Goal: Information Seeking & Learning: Learn about a topic

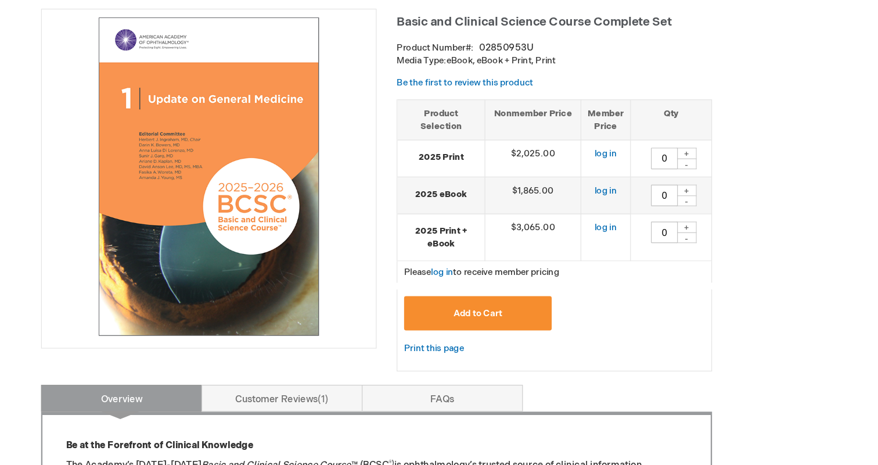
scroll to position [102, 0]
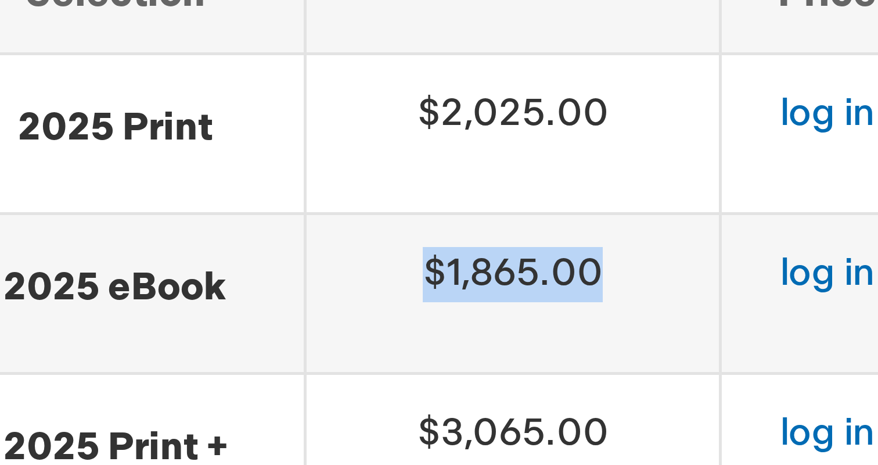
drag, startPoint x: 557, startPoint y: 230, endPoint x: 613, endPoint y: 230, distance: 55.7
click at [613, 230] on td "$1,865.00" at bounding box center [574, 231] width 83 height 32
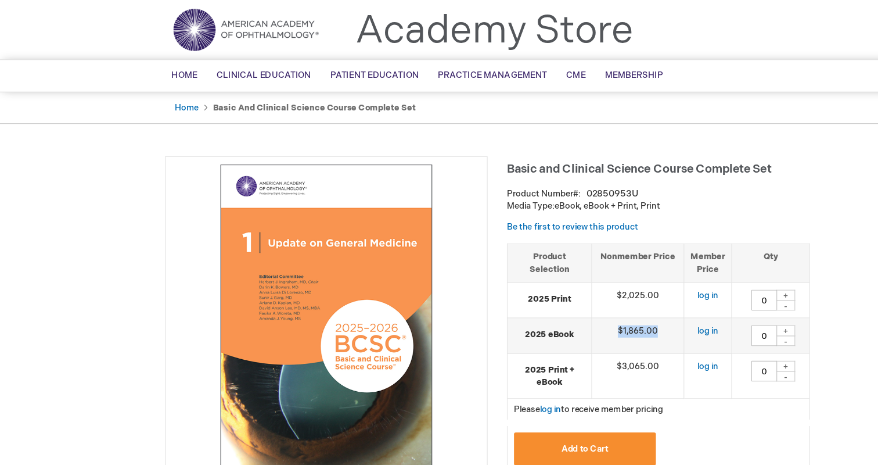
scroll to position [31, 0]
click at [431, 290] on img at bounding box center [294, 286] width 278 height 278
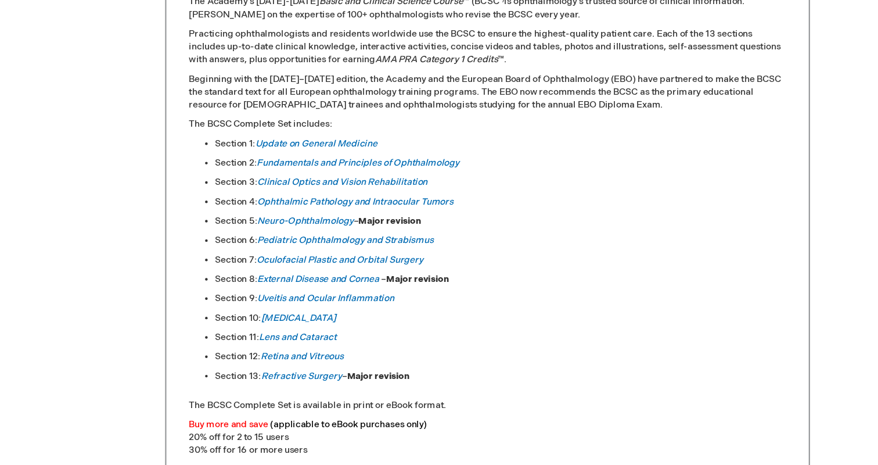
scroll to position [522, 0]
click at [373, 365] on li "Section 12: Retina and Vitreous" at bounding box center [450, 364] width 514 height 12
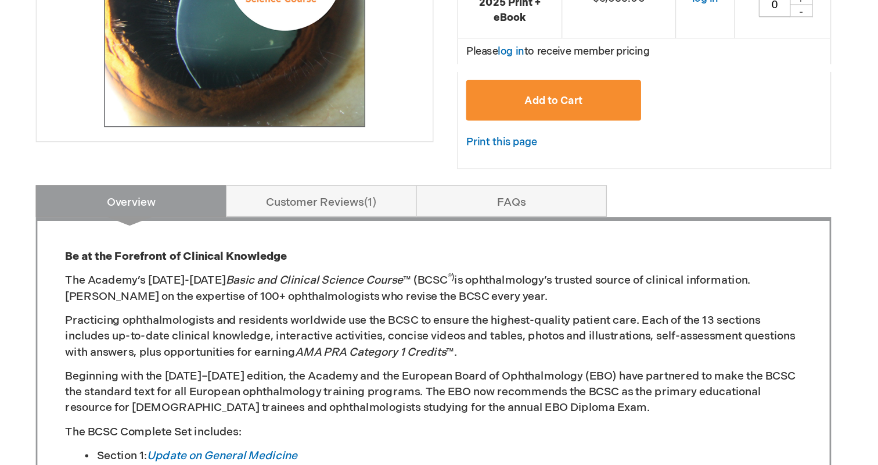
scroll to position [245, 0]
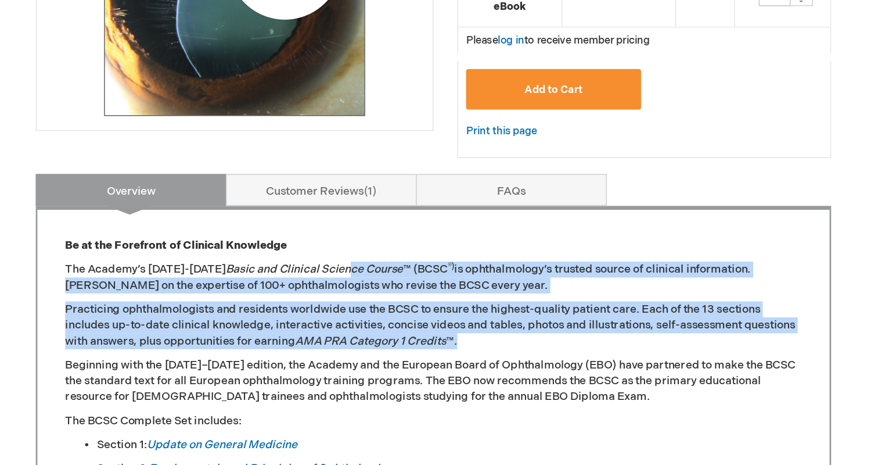
drag, startPoint x: 365, startPoint y: 322, endPoint x: 466, endPoint y: 376, distance: 114.0
click at [466, 376] on p "Practicing ophthalmologists and residents worldwide use the BCSC to ensure the …" at bounding box center [439, 362] width 538 height 35
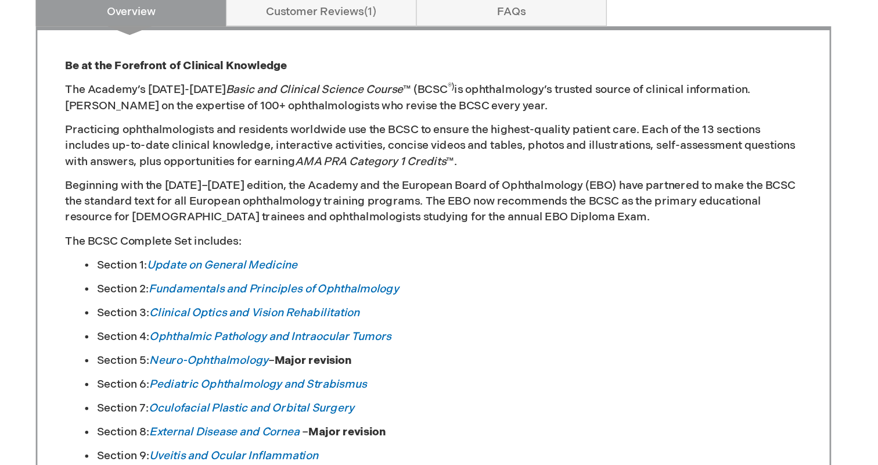
scroll to position [377, 0]
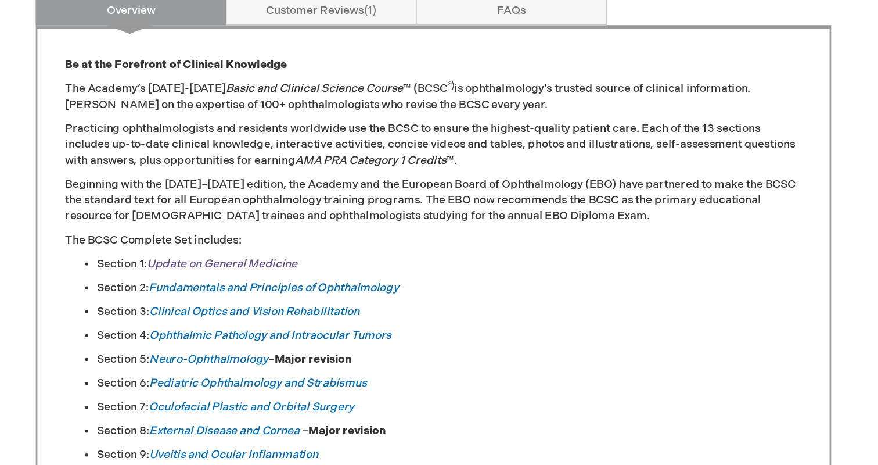
click at [313, 314] on link "Update on General Medicine" at bounding box center [285, 317] width 110 height 10
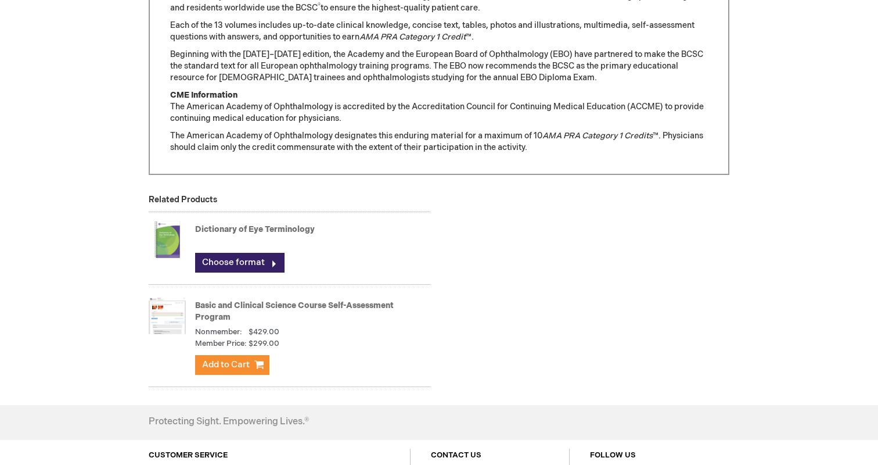
scroll to position [1022, 0]
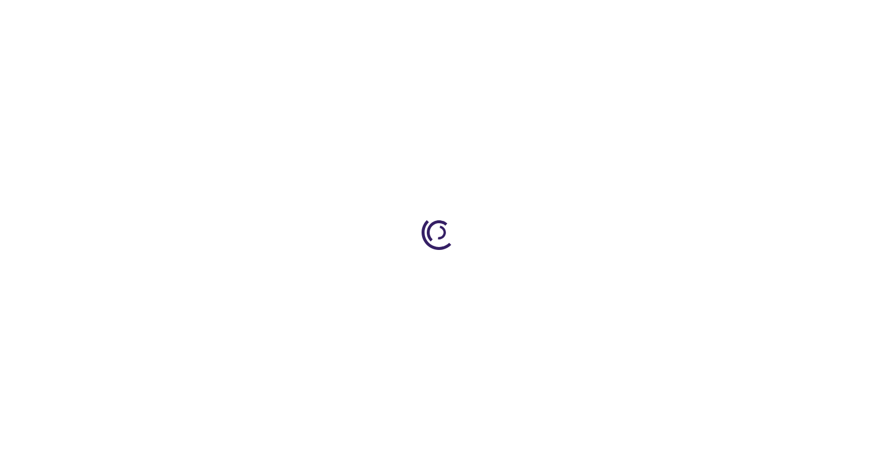
type input "0"
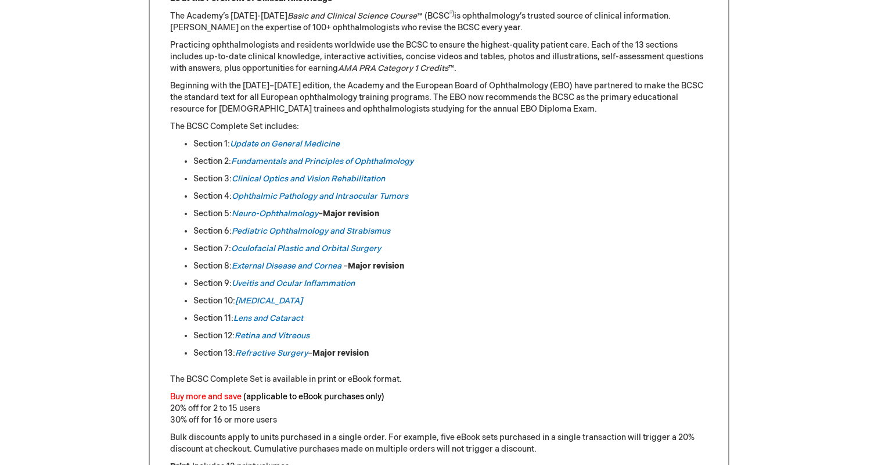
scroll to position [559, 0]
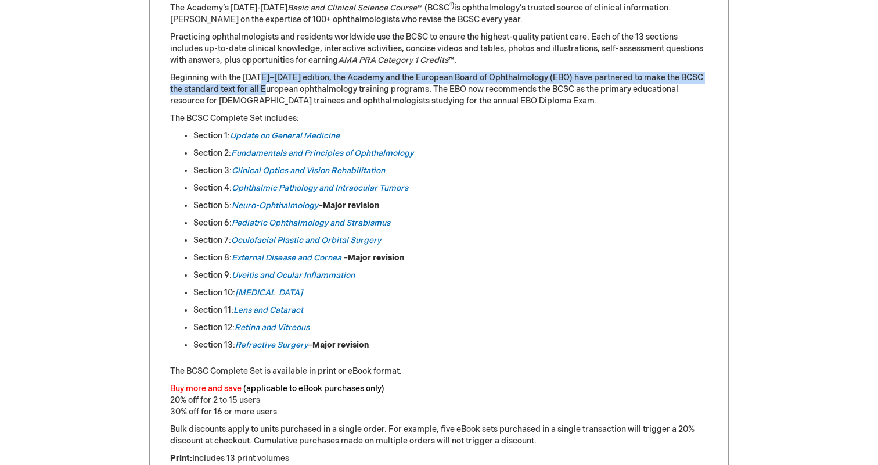
drag, startPoint x: 262, startPoint y: 77, endPoint x: 275, endPoint y: 101, distance: 27.0
click at [275, 100] on p "Beginning with the [DATE]–[DATE] edition, the Academy and the European Board of…" at bounding box center [439, 89] width 538 height 35
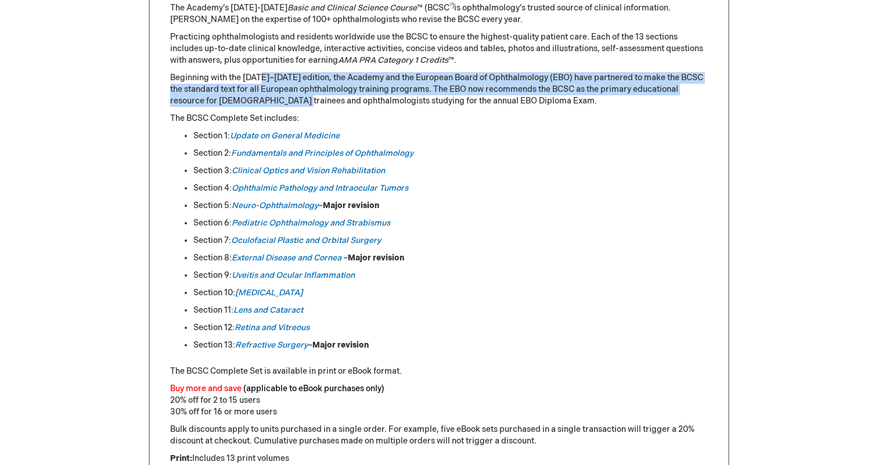
click at [253, 88] on p "Beginning with the [DATE]–[DATE] edition, the Academy and the European Board of…" at bounding box center [439, 89] width 538 height 35
drag, startPoint x: 219, startPoint y: 76, endPoint x: 504, endPoint y: 102, distance: 286.2
click at [504, 102] on p "Beginning with the [DATE]–[DATE] edition, the Academy and the European Board of…" at bounding box center [439, 89] width 538 height 35
click at [502, 126] on div "Be at the Forefront of Clinical Knowledge The Academy’s [DATE]-[DATE] Basic and…" at bounding box center [439, 343] width 538 height 717
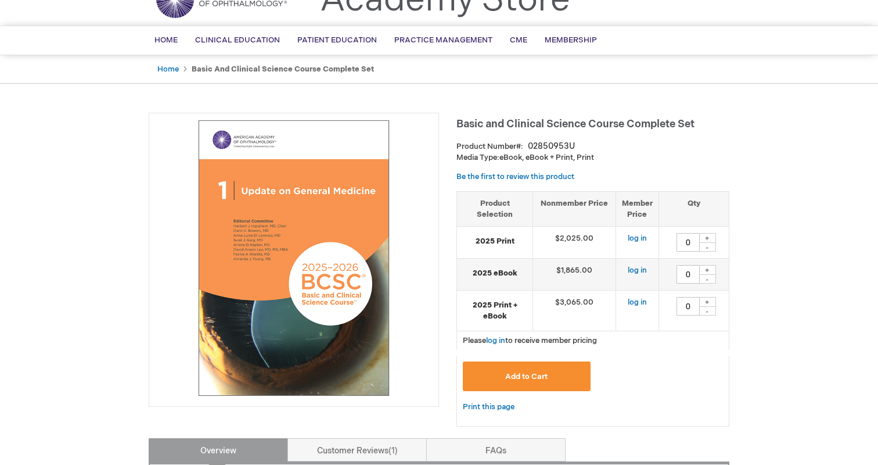
scroll to position [60, 0]
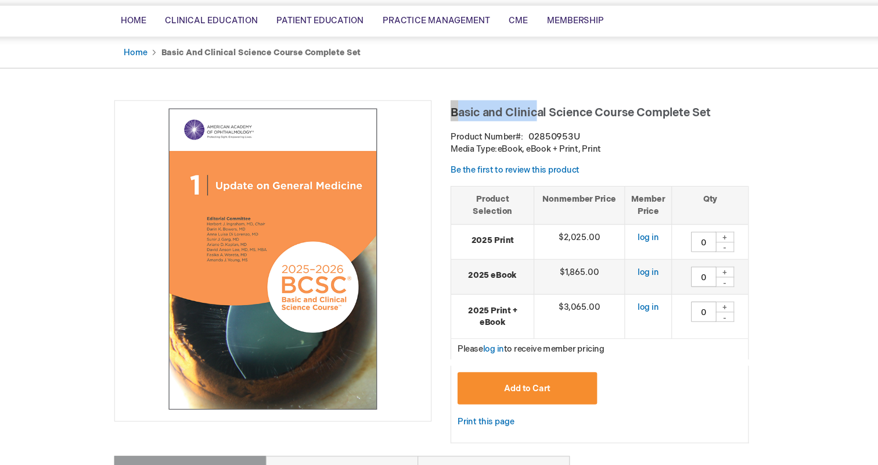
drag, startPoint x: 457, startPoint y: 123, endPoint x: 538, endPoint y: 121, distance: 81.3
click at [538, 121] on span "Basic and Clinical Science Course Complete Set" at bounding box center [575, 123] width 238 height 12
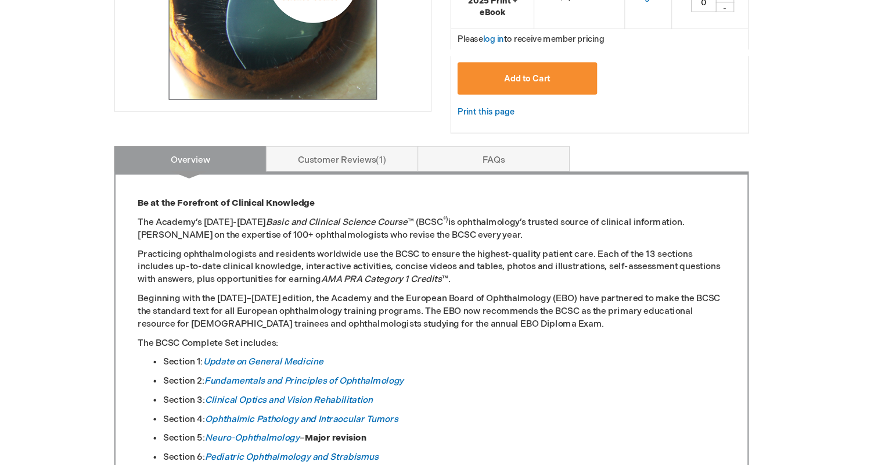
scroll to position [328, 0]
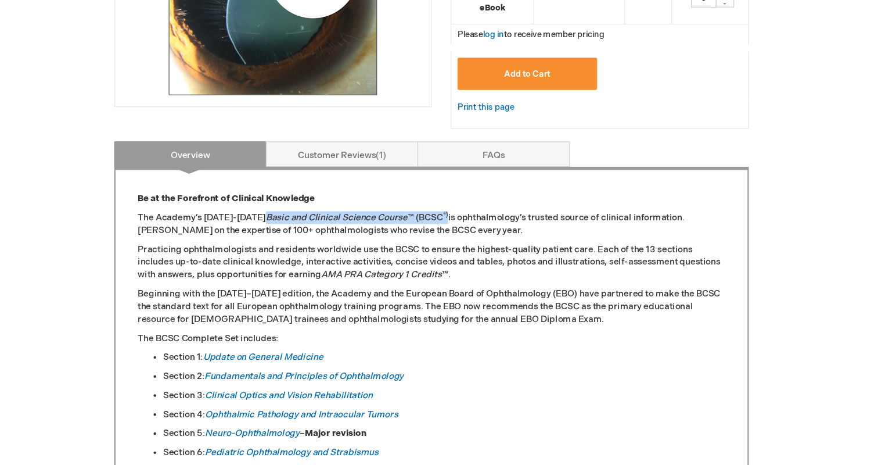
drag, startPoint x: 276, startPoint y: 238, endPoint x: 445, endPoint y: 236, distance: 169.6
click at [445, 236] on p "The Academy’s 2025-2026 Basic and Clinical Science Course ™ (BCSC ®) is ophthal…" at bounding box center [439, 244] width 538 height 23
copy p "Basic and Clinical Science Course ™ (BCSC ®)"
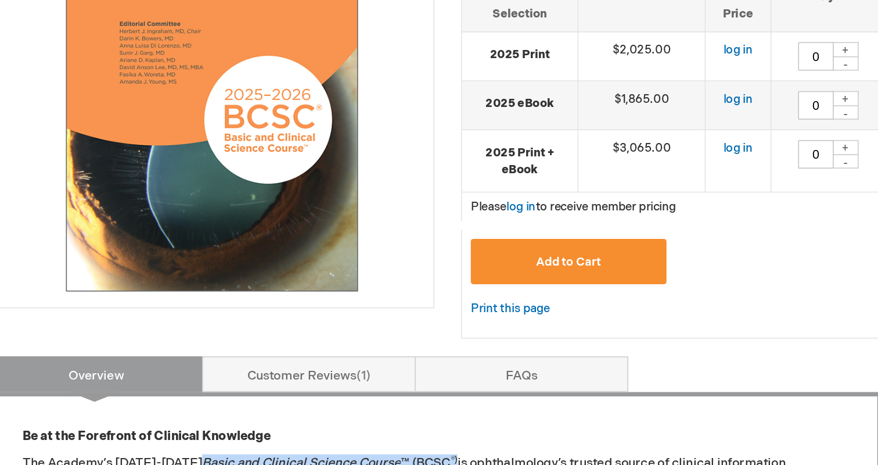
scroll to position [165, 0]
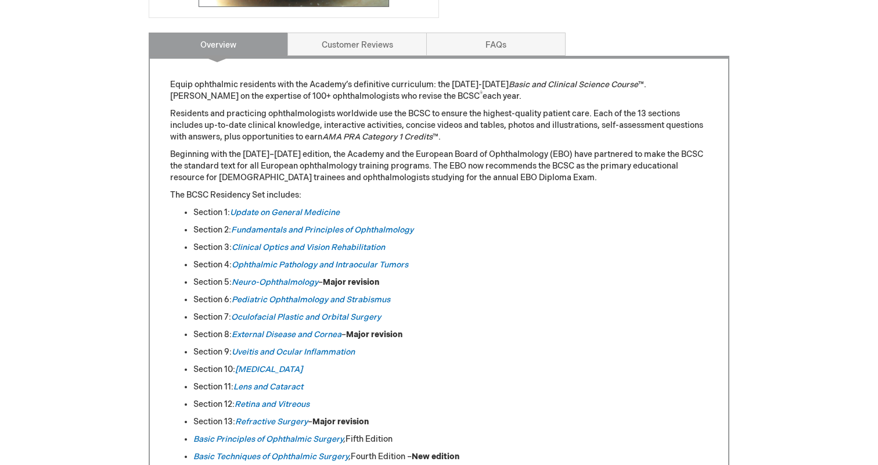
scroll to position [449, 0]
